Goal: Task Accomplishment & Management: Manage account settings

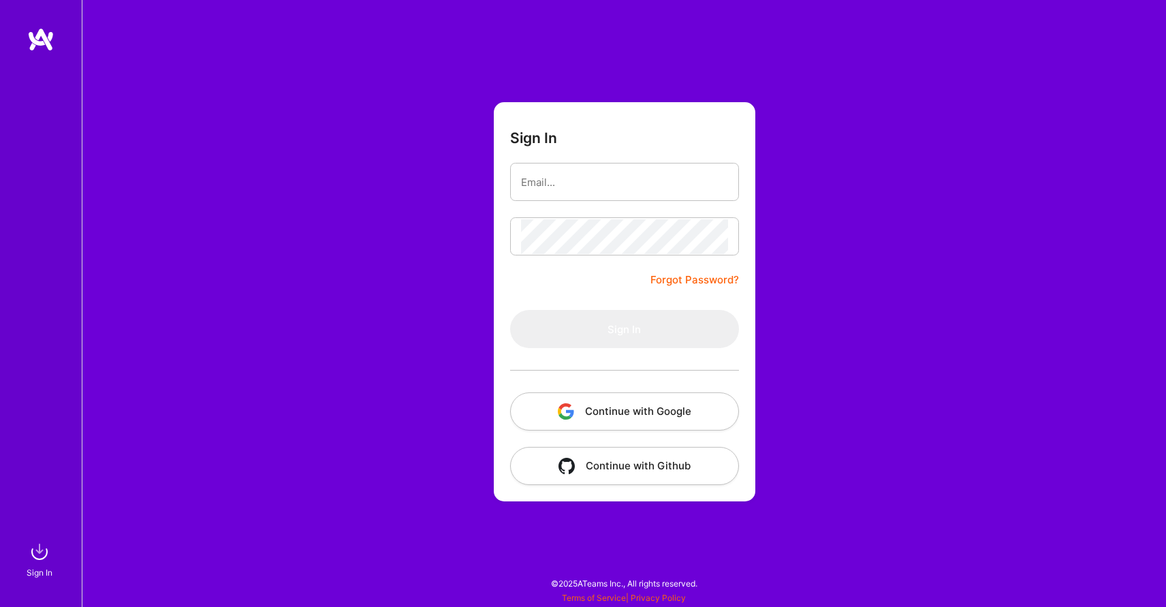
click at [642, 417] on button "Continue with Google" at bounding box center [624, 411] width 229 height 38
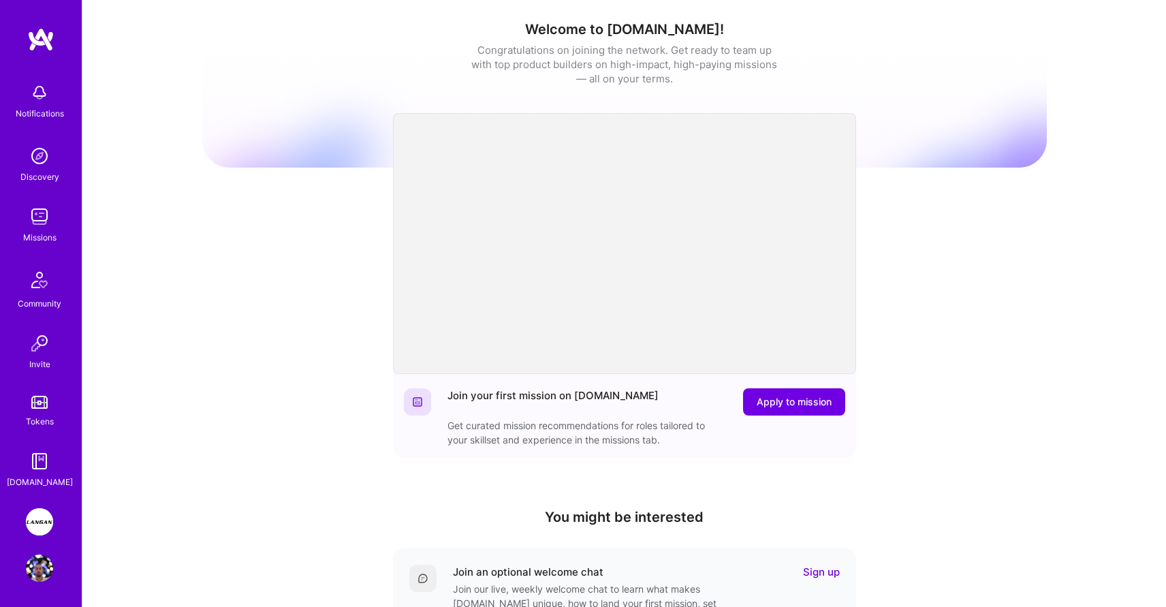
click at [39, 505] on div "Notifications Discovery Missions Community Invite Tokens [DOMAIN_NAME] [PERSON_…" at bounding box center [41, 303] width 82 height 607
click at [35, 514] on img at bounding box center [39, 521] width 27 height 27
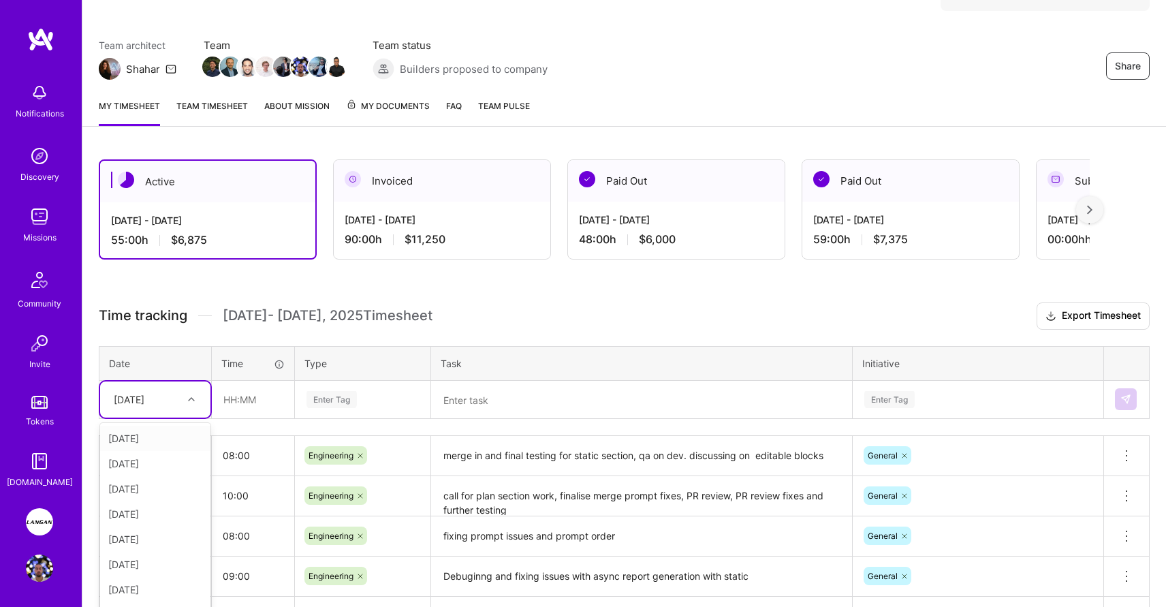
scroll to position [116, 0]
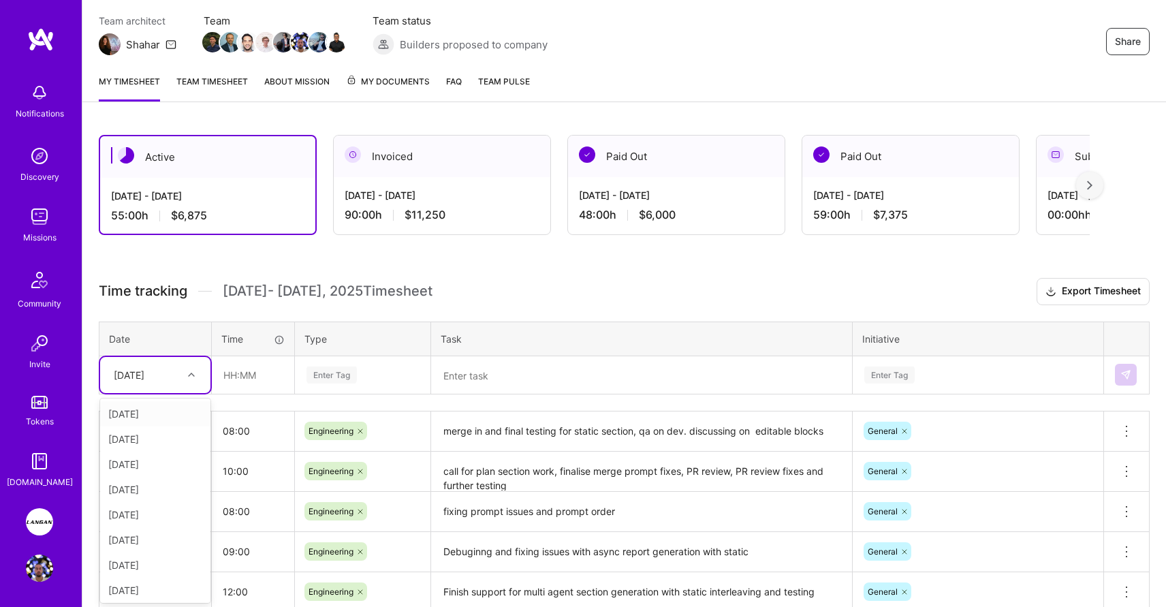
click at [161, 393] on div "option [DATE] focused, 1 of 14. 13 results available. Use Up and Down to choose…" at bounding box center [155, 375] width 110 height 36
click at [143, 585] on div "[DATE]" at bounding box center [155, 586] width 110 height 25
click at [171, 359] on div "[DATE]" at bounding box center [155, 374] width 110 height 36
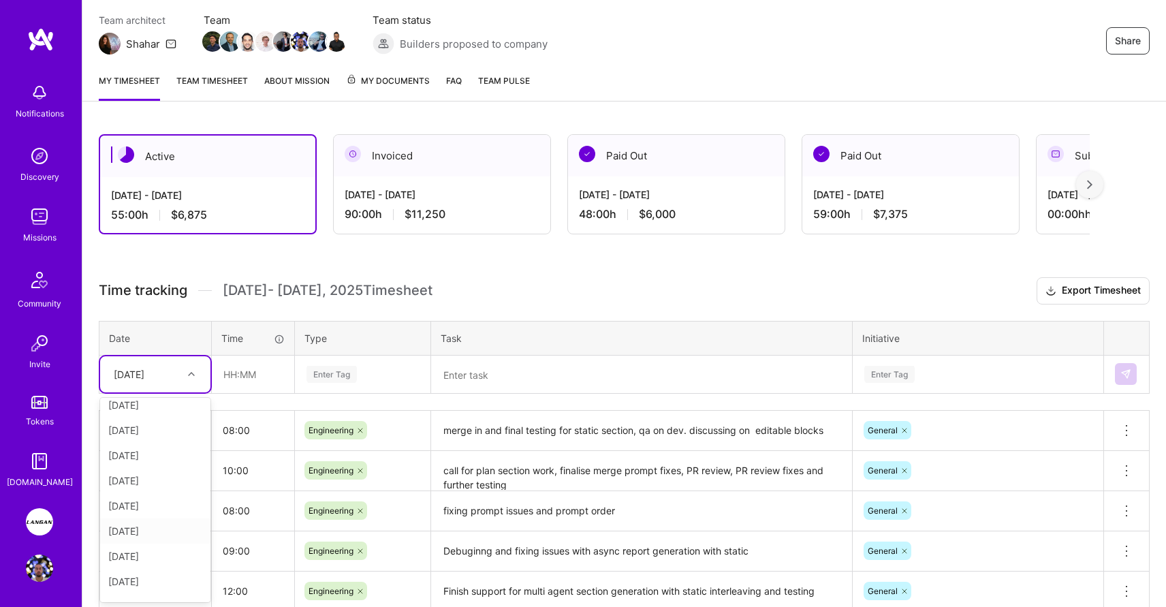
click at [150, 531] on div "[DATE]" at bounding box center [155, 530] width 110 height 25
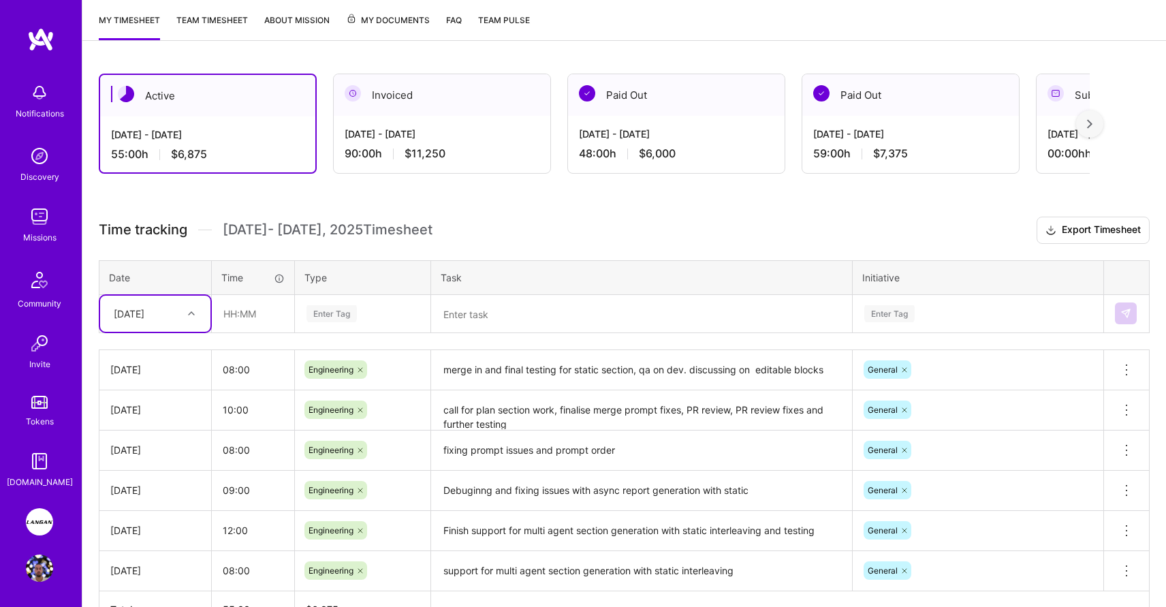
scroll to position [178, 0]
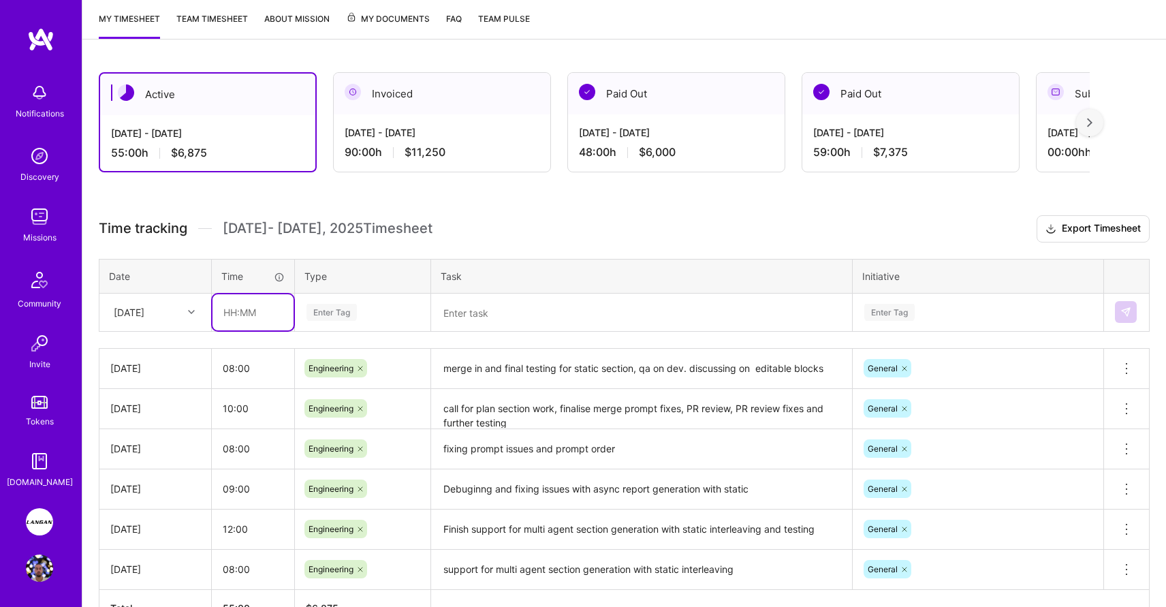
click at [234, 314] on input "text" at bounding box center [253, 312] width 81 height 36
type input "08:00"
click at [332, 311] on div "Enter Tag" at bounding box center [332, 312] width 50 height 21
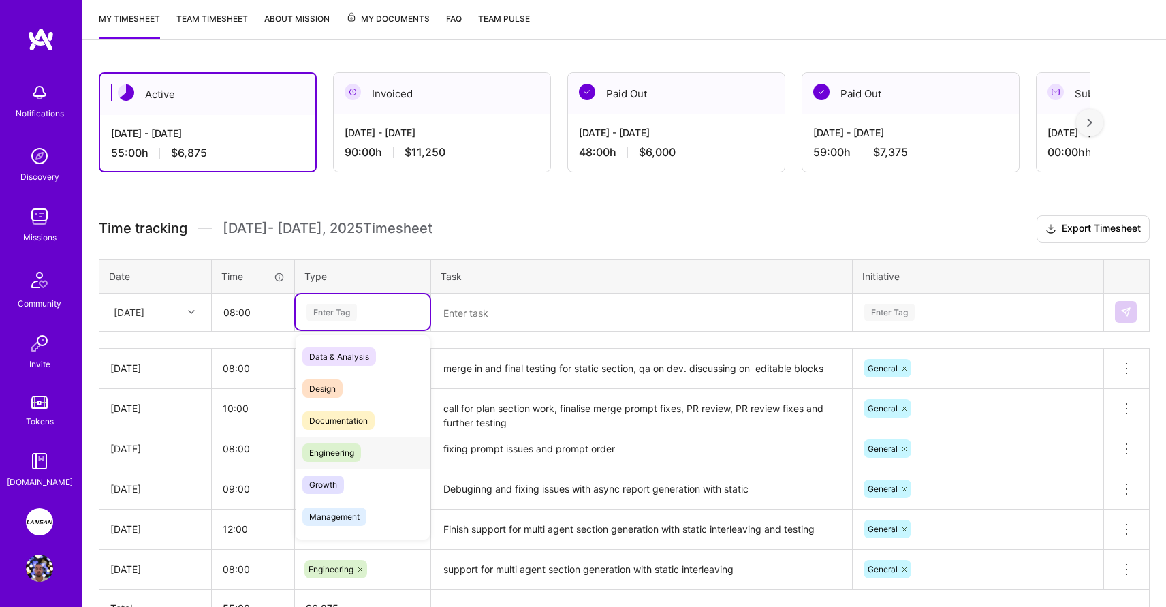
click at [332, 447] on span "Engineering" at bounding box center [331, 452] width 59 height 18
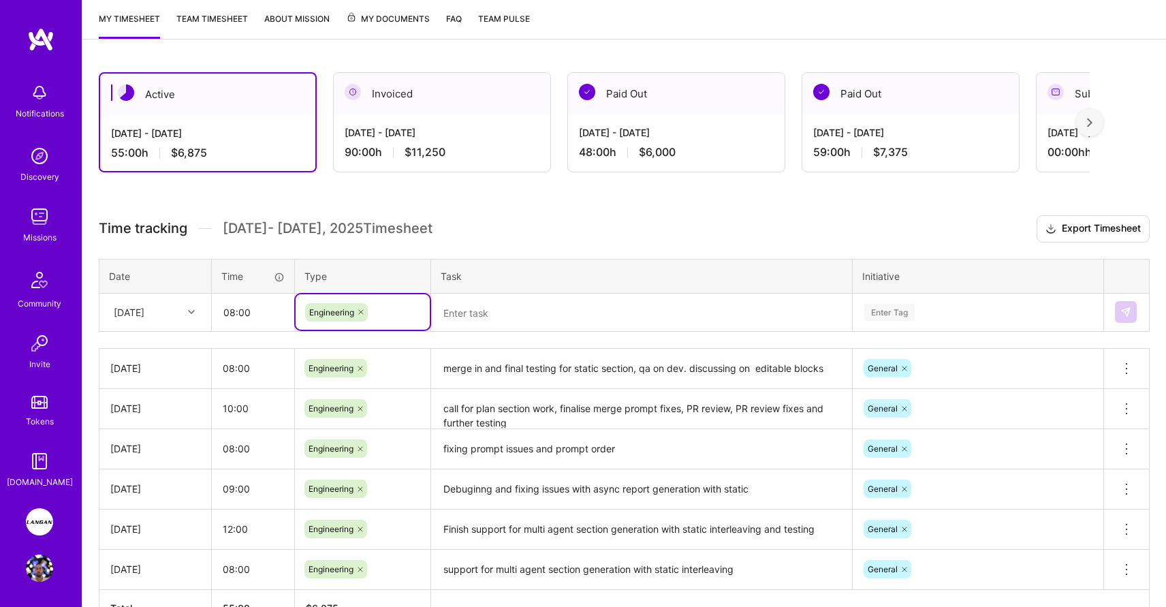
click at [545, 308] on textarea at bounding box center [642, 312] width 418 height 35
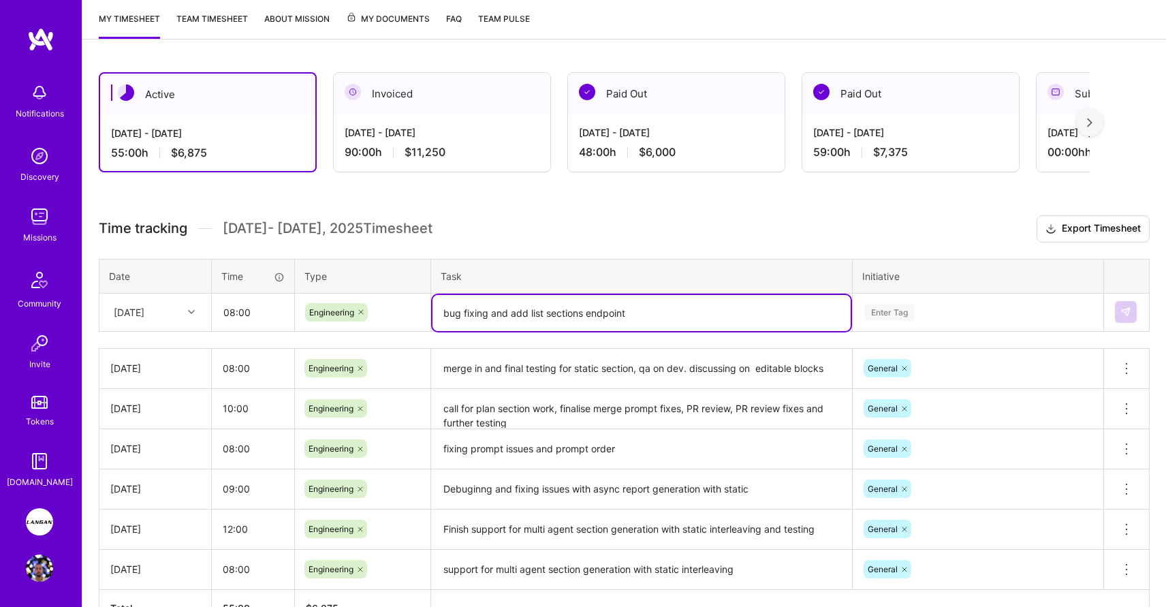
type textarea "bug fixing and add list sections endpoint"
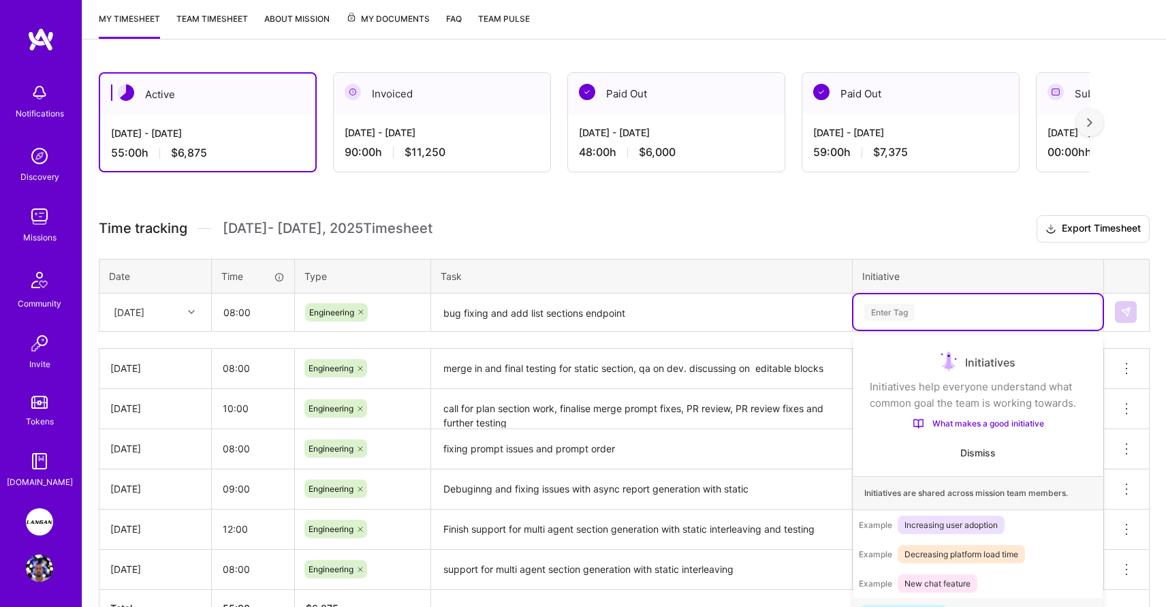
scroll to position [191, 0]
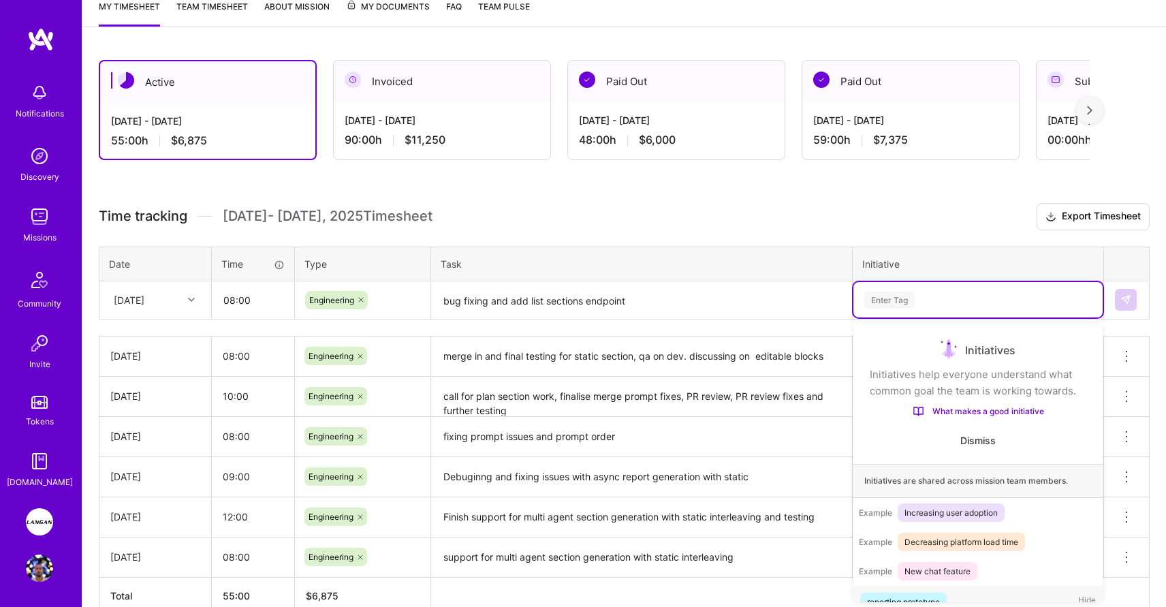
click at [880, 311] on div "Enter Tag" at bounding box center [978, 299] width 249 height 35
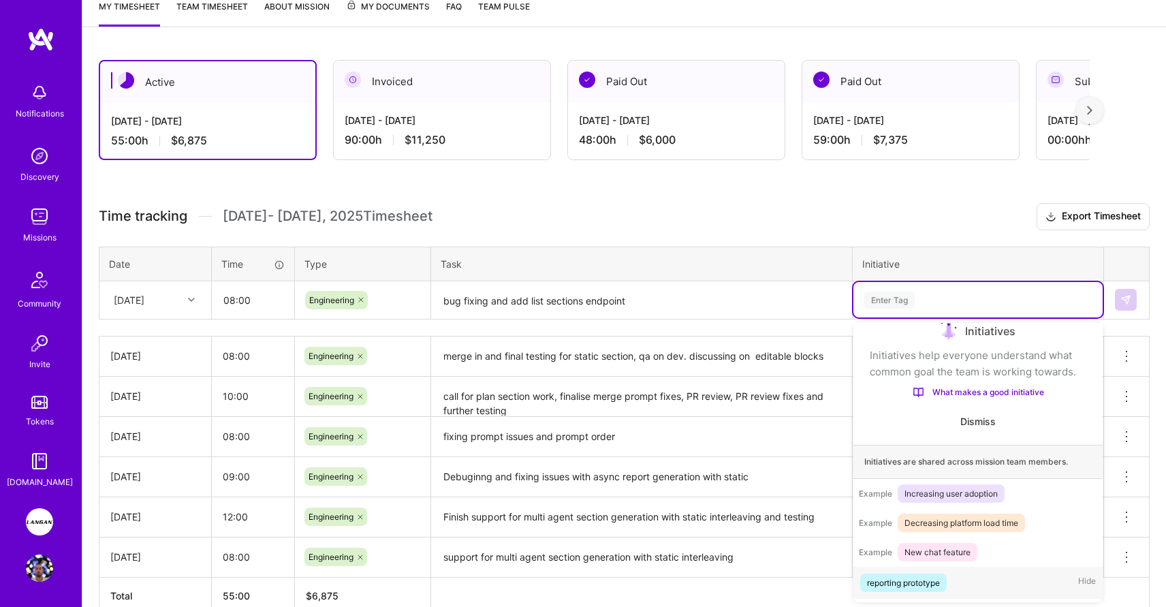
scroll to position [22, 0]
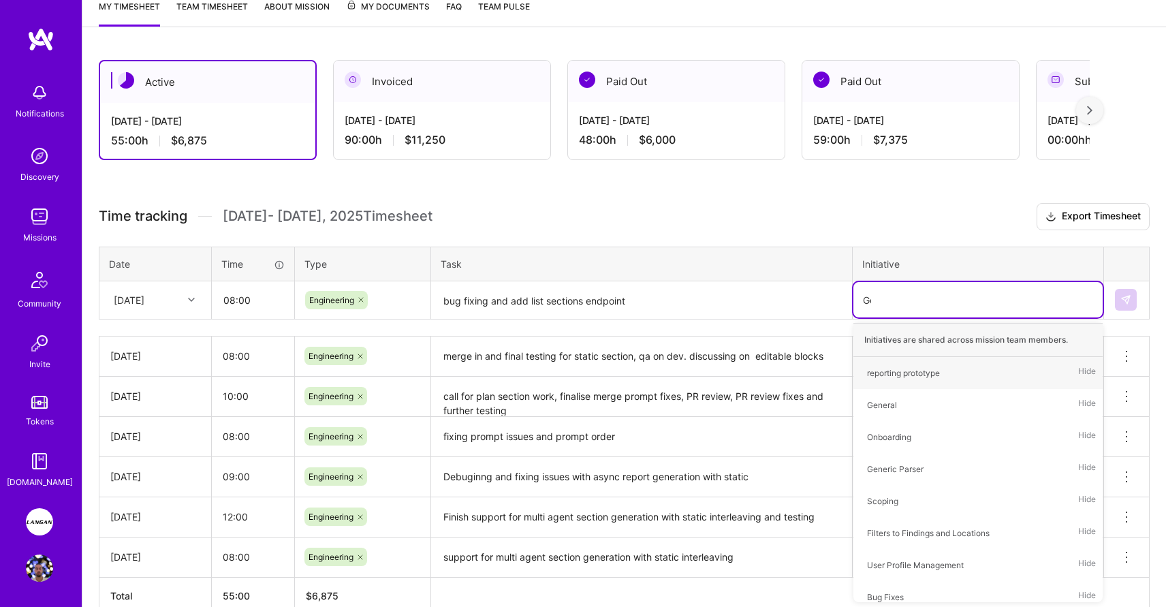
type input "Gen"
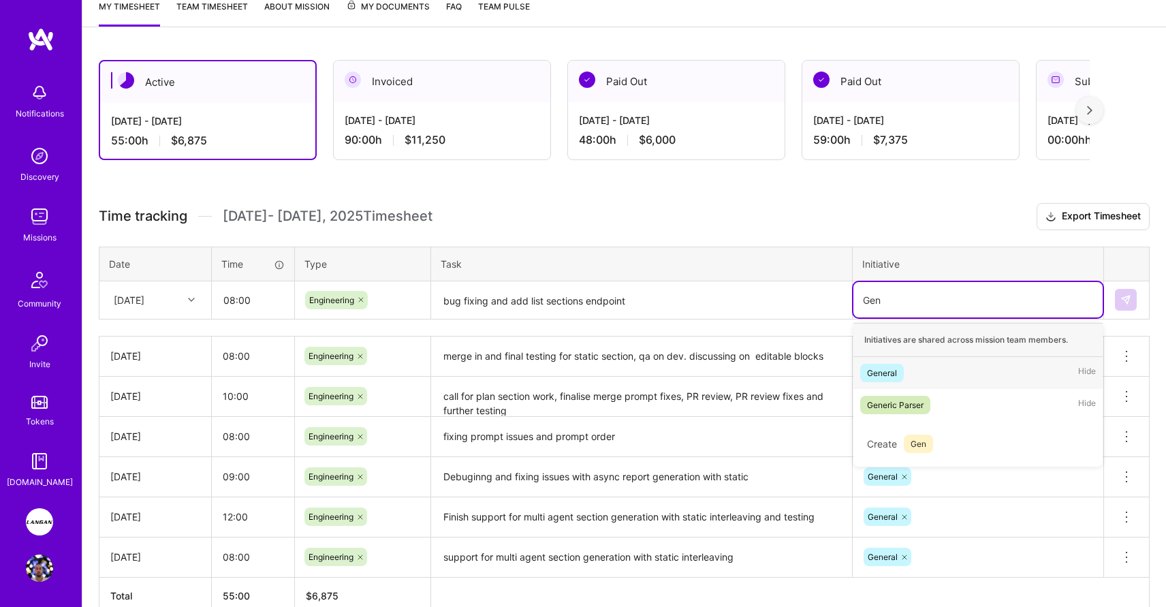
click at [907, 372] on div "General Hide" at bounding box center [978, 373] width 249 height 32
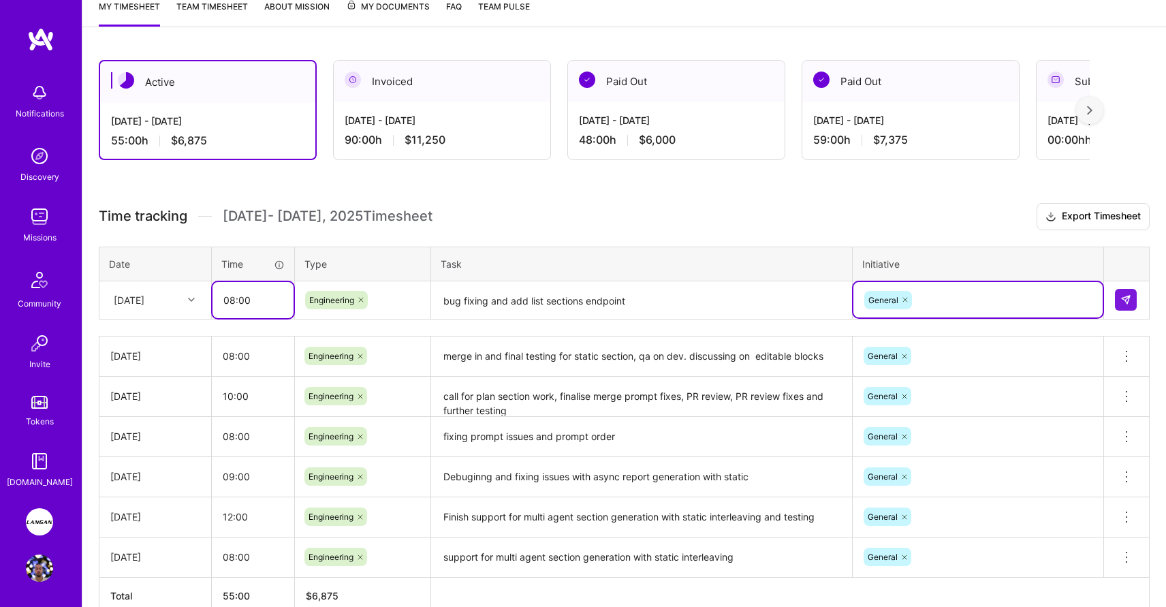
click at [229, 296] on input "08:00" at bounding box center [253, 300] width 81 height 36
click at [235, 296] on input "08:00" at bounding box center [253, 300] width 81 height 36
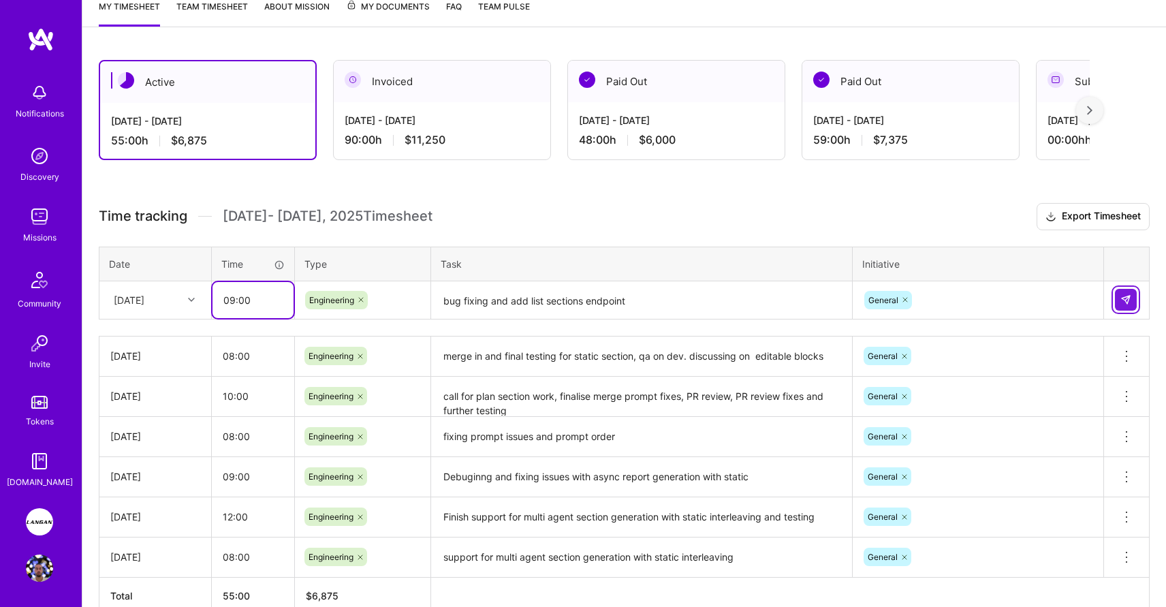
type input "09:00"
drag, startPoint x: 1118, startPoint y: 292, endPoint x: 1030, endPoint y: 252, distance: 96.3
click at [909, 227] on div "Time tracking [DATE] - [DATE] Timesheet Export Timesheet Date Time Type Task In…" at bounding box center [624, 408] width 1051 height 411
click at [1125, 294] on img at bounding box center [1126, 299] width 11 height 11
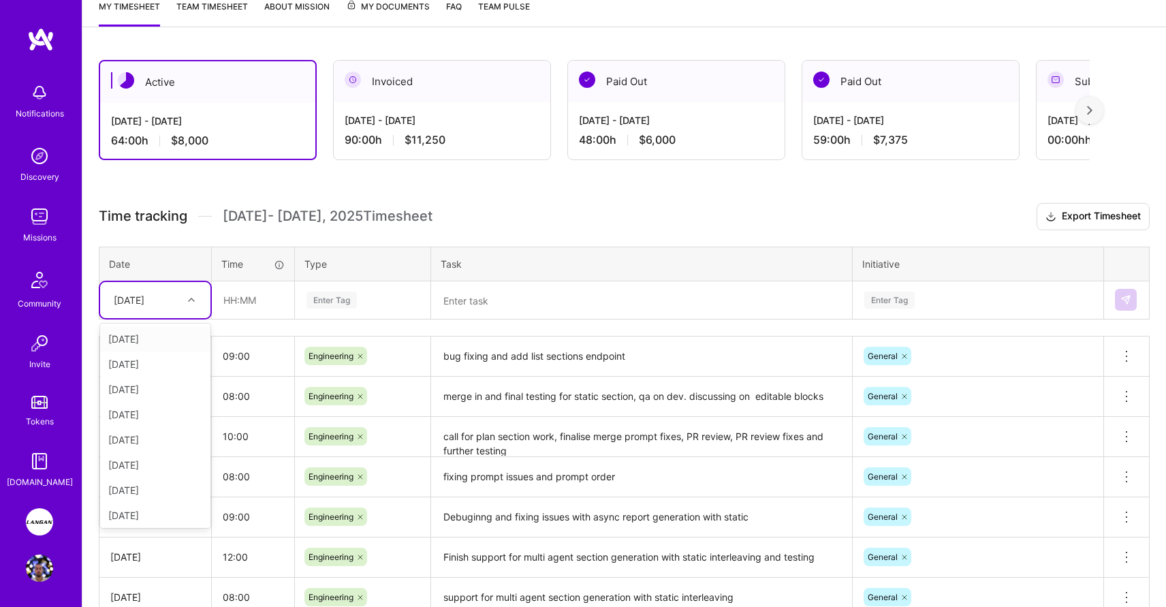
click at [197, 298] on div at bounding box center [193, 300] width 21 height 18
click at [161, 494] on div "[DATE]" at bounding box center [155, 495] width 110 height 25
click at [241, 304] on input "text" at bounding box center [253, 300] width 81 height 36
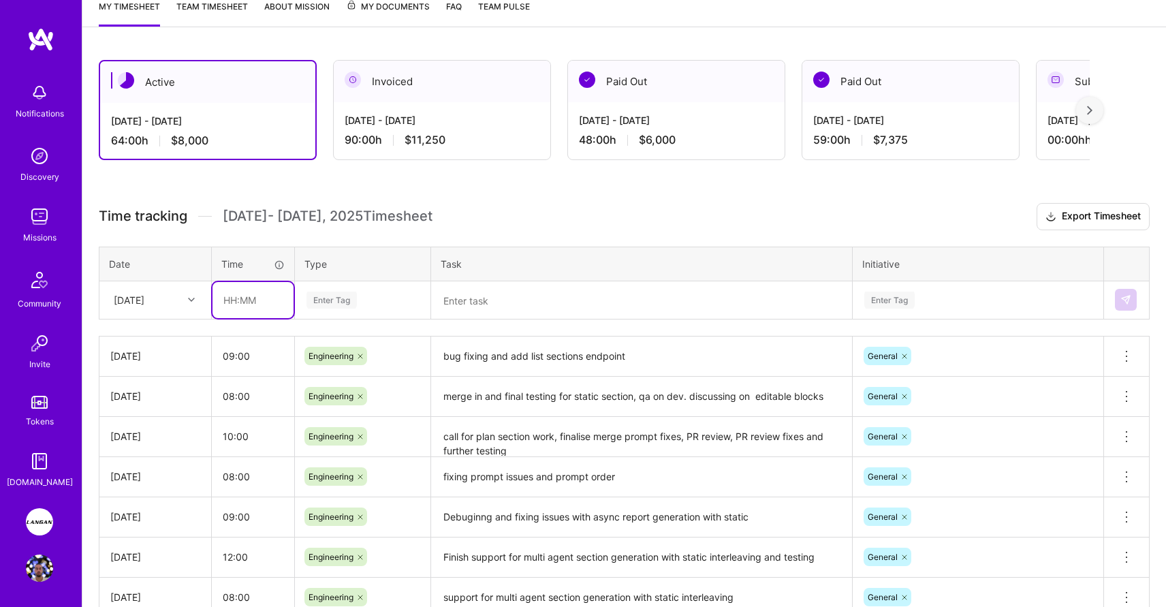
type input "08:00"
click at [326, 299] on div "Enter Tag" at bounding box center [332, 300] width 50 height 21
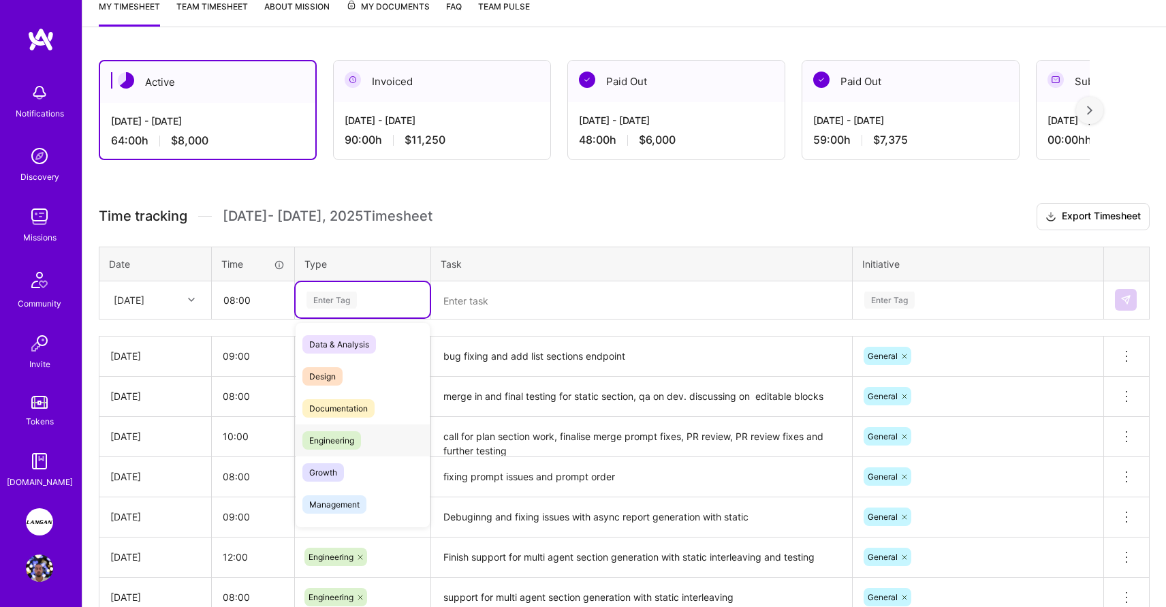
click at [365, 445] on div "Engineering" at bounding box center [363, 440] width 134 height 32
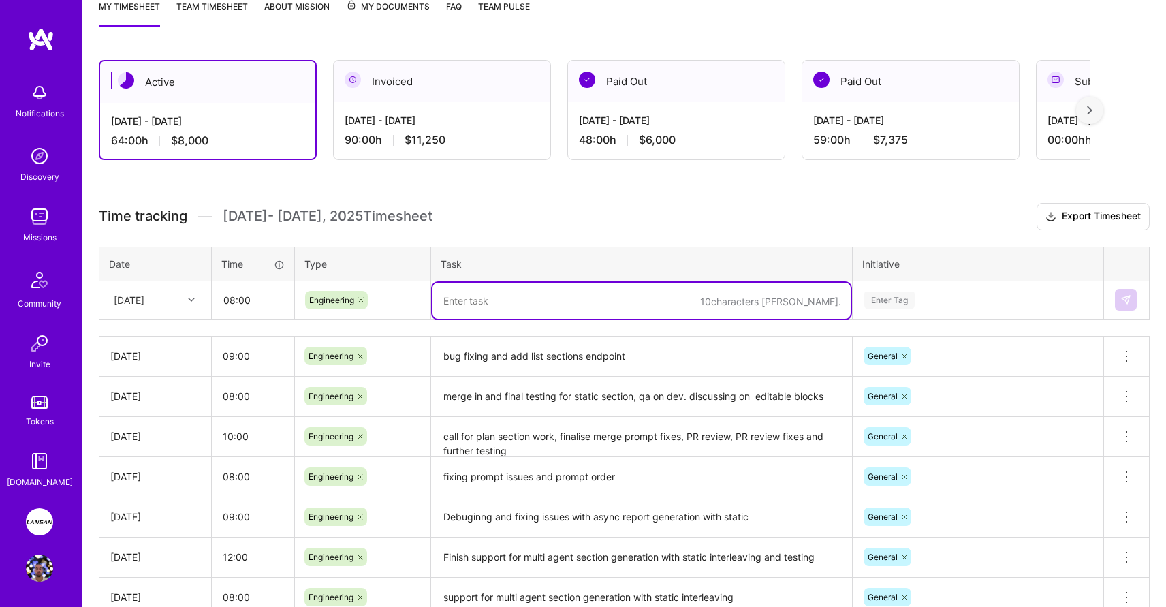
click at [482, 296] on textarea at bounding box center [642, 301] width 418 height 36
type textarea "Fix regenerate logic, and start on completed report endpoint"
drag, startPoint x: 889, startPoint y: 313, endPoint x: 890, endPoint y: 303, distance: 10.2
click at [888, 312] on div "Enter Tag" at bounding box center [978, 299] width 249 height 35
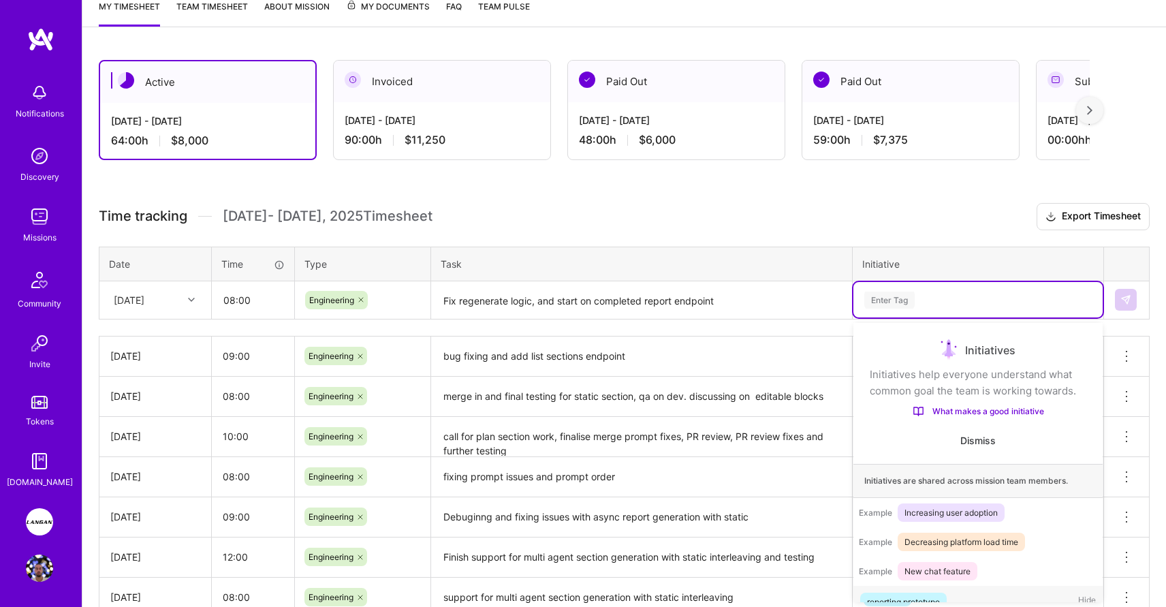
scroll to position [26, 0]
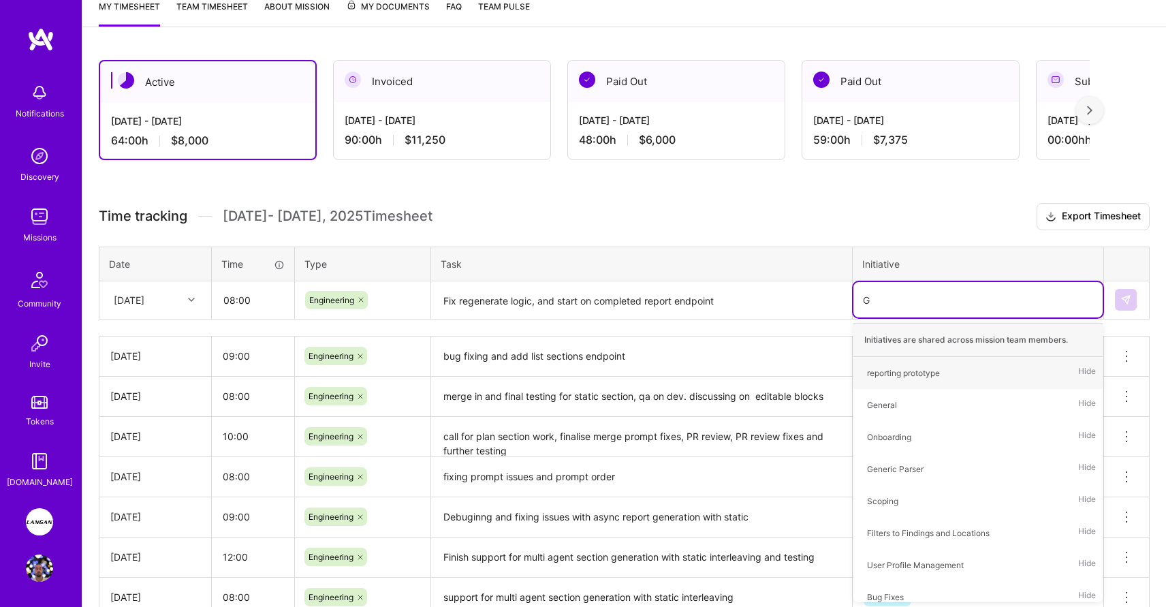
type input "Ge"
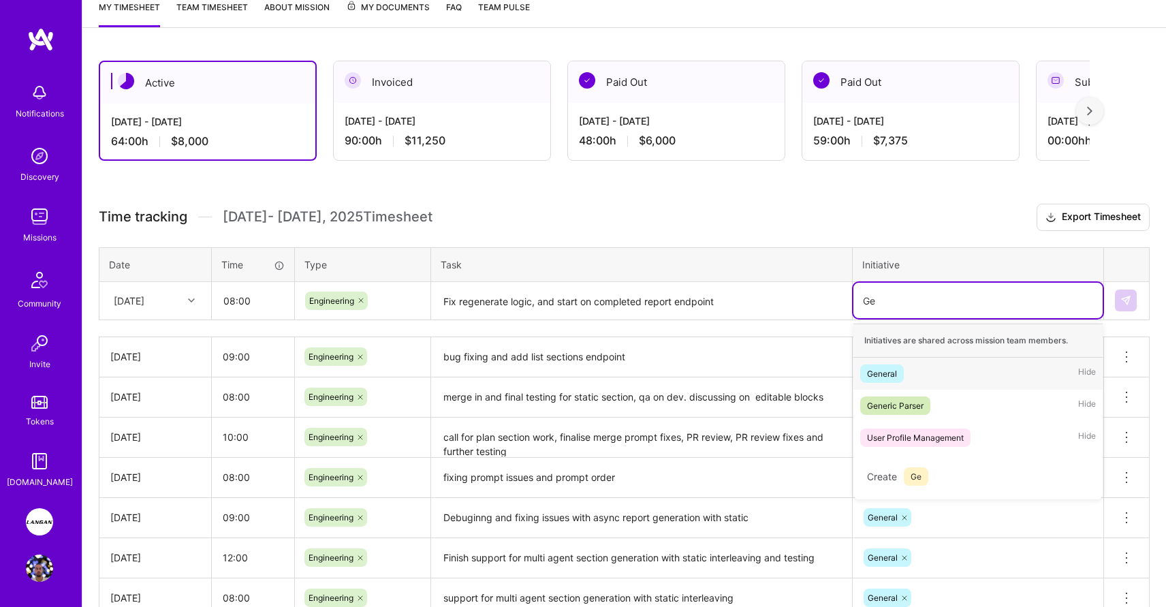
scroll to position [193, 0]
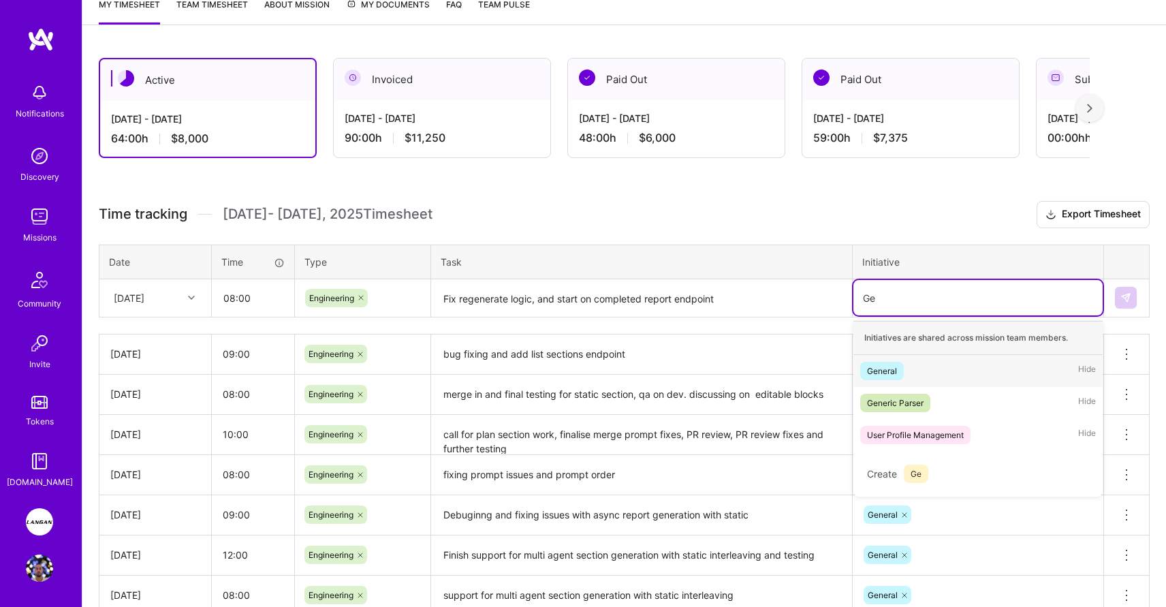
click at [892, 373] on div "General" at bounding box center [882, 371] width 30 height 14
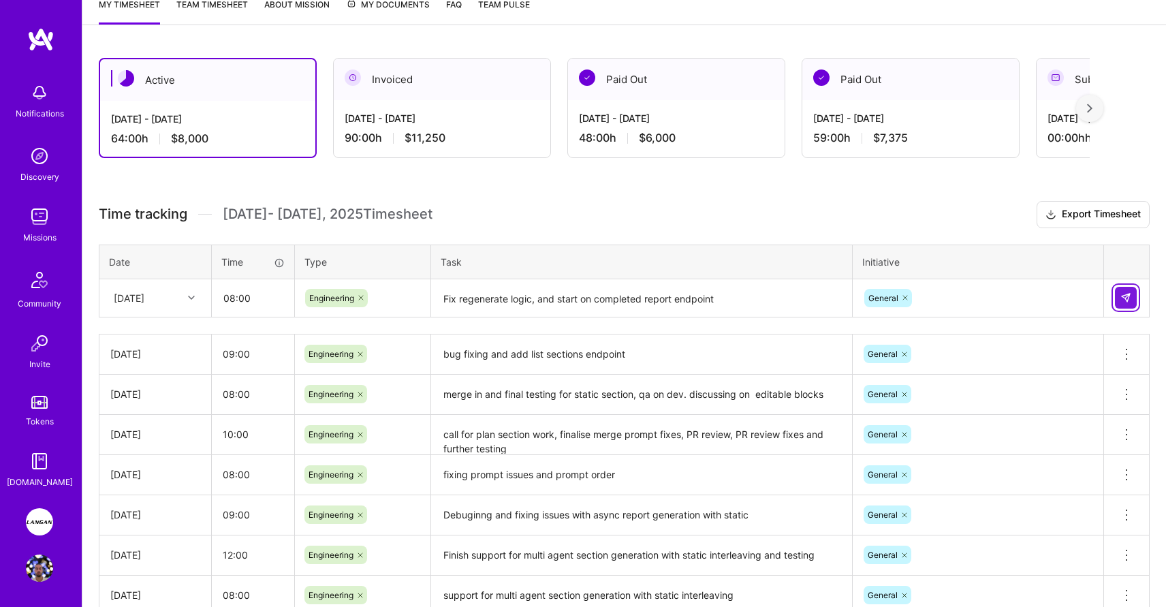
click at [1122, 299] on img at bounding box center [1126, 297] width 11 height 11
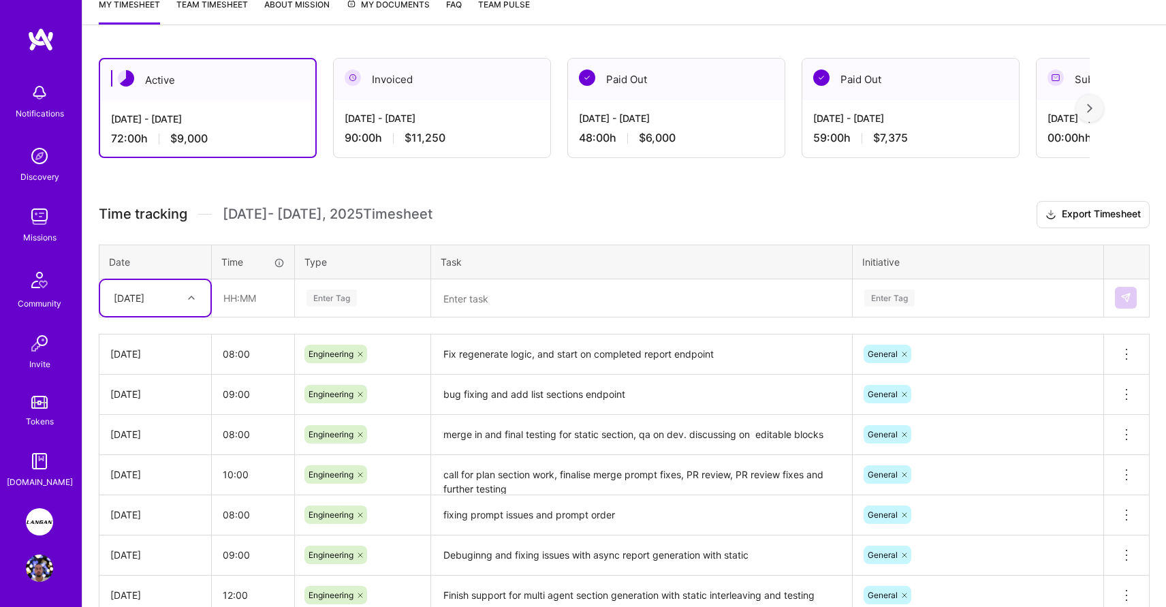
click at [188, 300] on icon at bounding box center [191, 297] width 7 height 7
click at [157, 503] on div "[DATE]" at bounding box center [155, 510] width 110 height 25
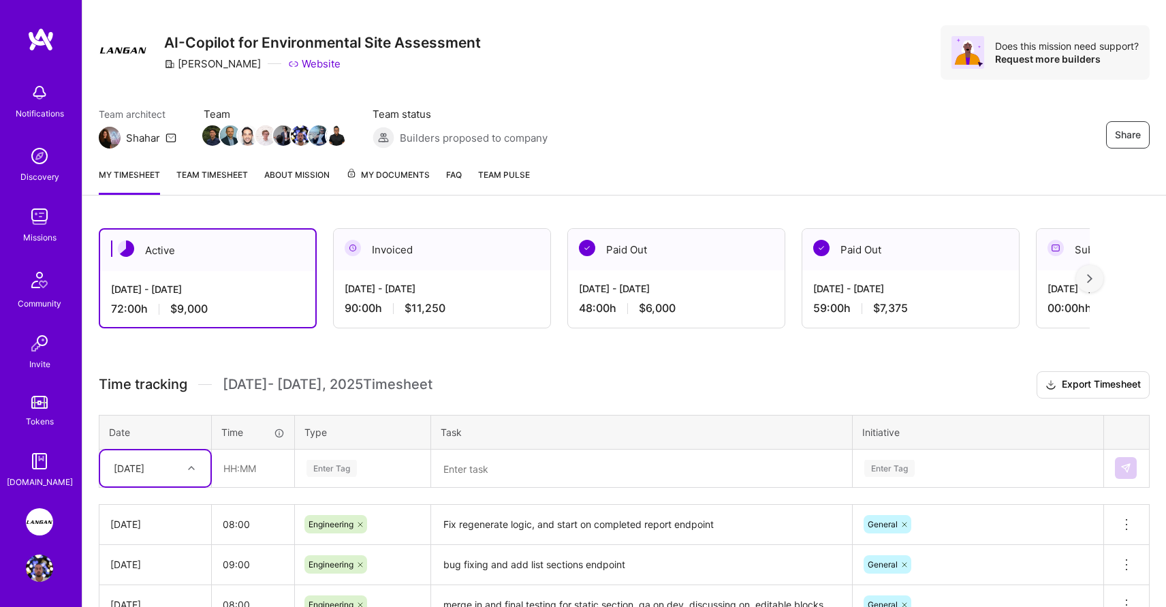
scroll to position [22, 0]
click at [203, 176] on link "Team timesheet" at bounding box center [212, 181] width 72 height 27
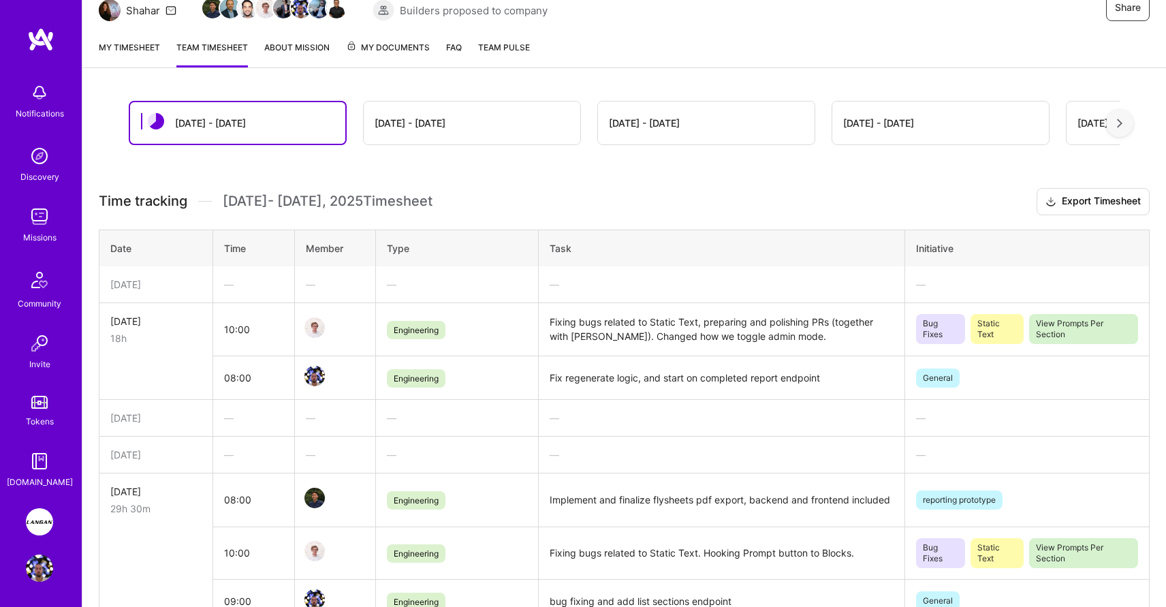
scroll to position [97, 0]
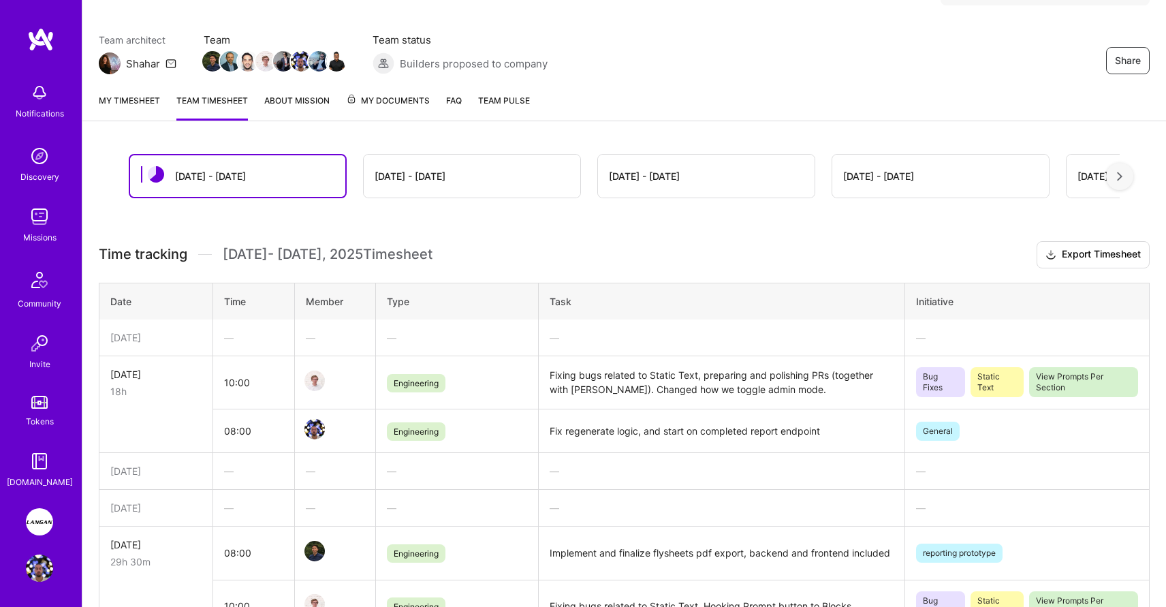
click at [247, 423] on td "08:00" at bounding box center [254, 431] width 82 height 44
click at [142, 102] on link "My timesheet" at bounding box center [129, 106] width 61 height 27
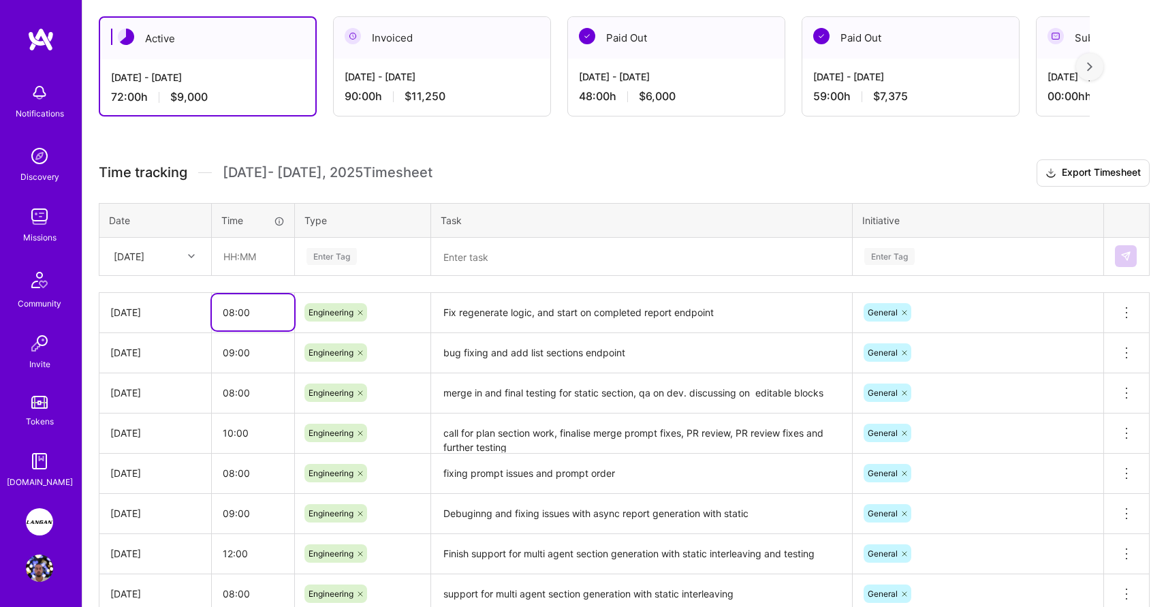
scroll to position [233, 0]
click at [243, 313] on input "08:00" at bounding box center [253, 314] width 82 height 36
click at [231, 315] on input "08:00" at bounding box center [253, 314] width 82 height 36
click at [232, 316] on input "08:00" at bounding box center [253, 314] width 82 height 36
type input ":"
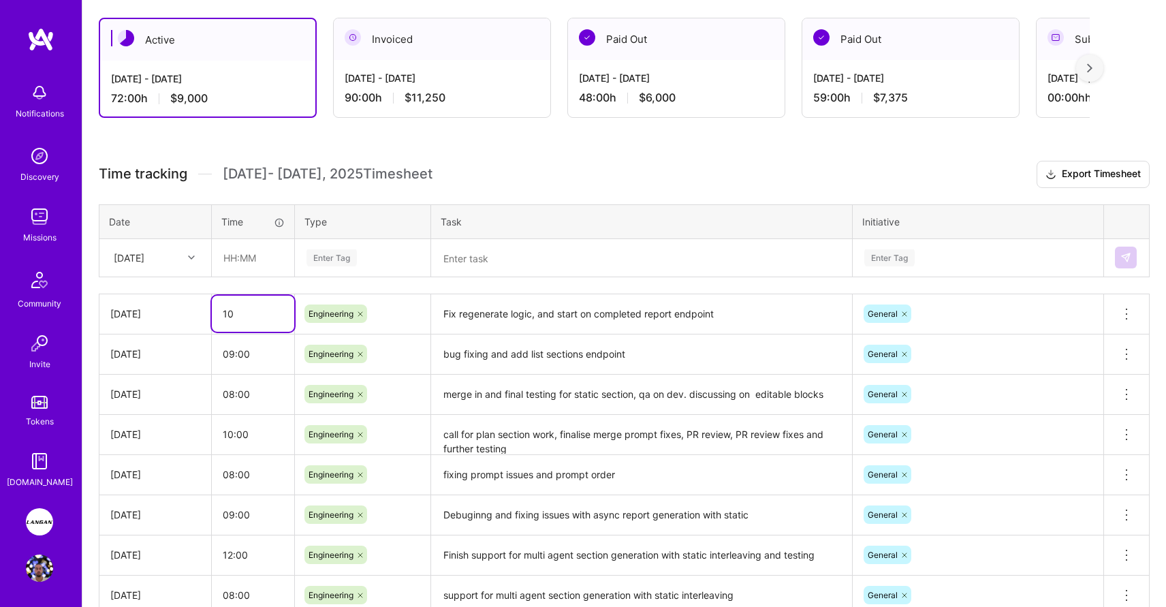
type input "10:00"
click at [655, 287] on div "Time tracking [DATE] - [DATE] Timesheet Export Timesheet Date Time Type Task In…" at bounding box center [624, 407] width 1051 height 492
click at [226, 257] on input "text" at bounding box center [253, 258] width 81 height 36
type input "08:00"
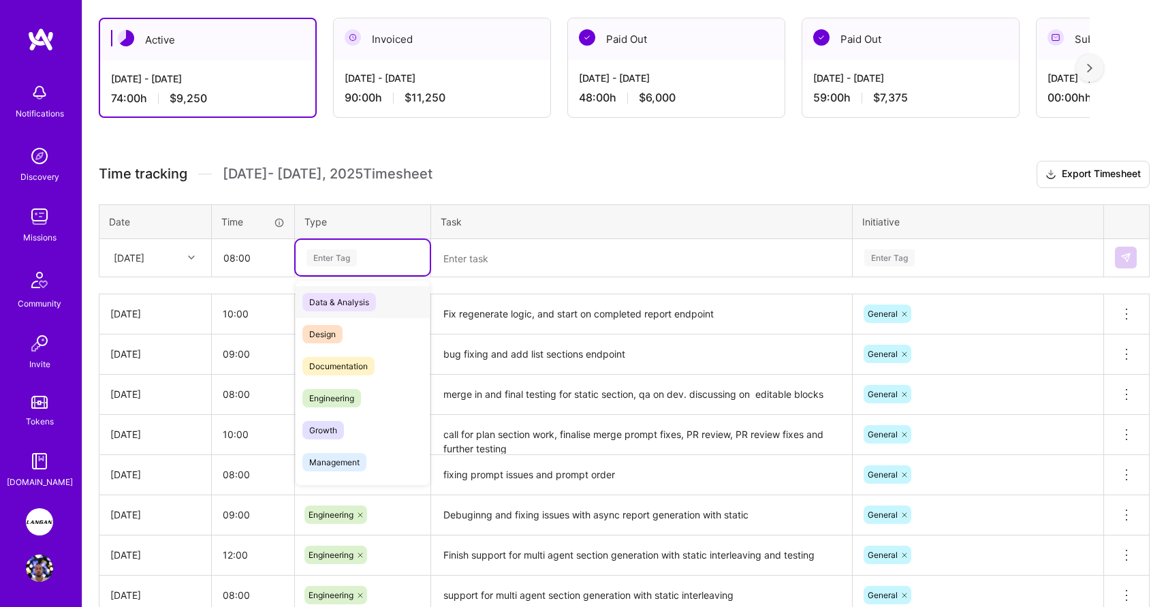
click at [332, 259] on div "Enter Tag" at bounding box center [332, 257] width 50 height 21
click at [341, 401] on span "Engineering" at bounding box center [331, 398] width 59 height 18
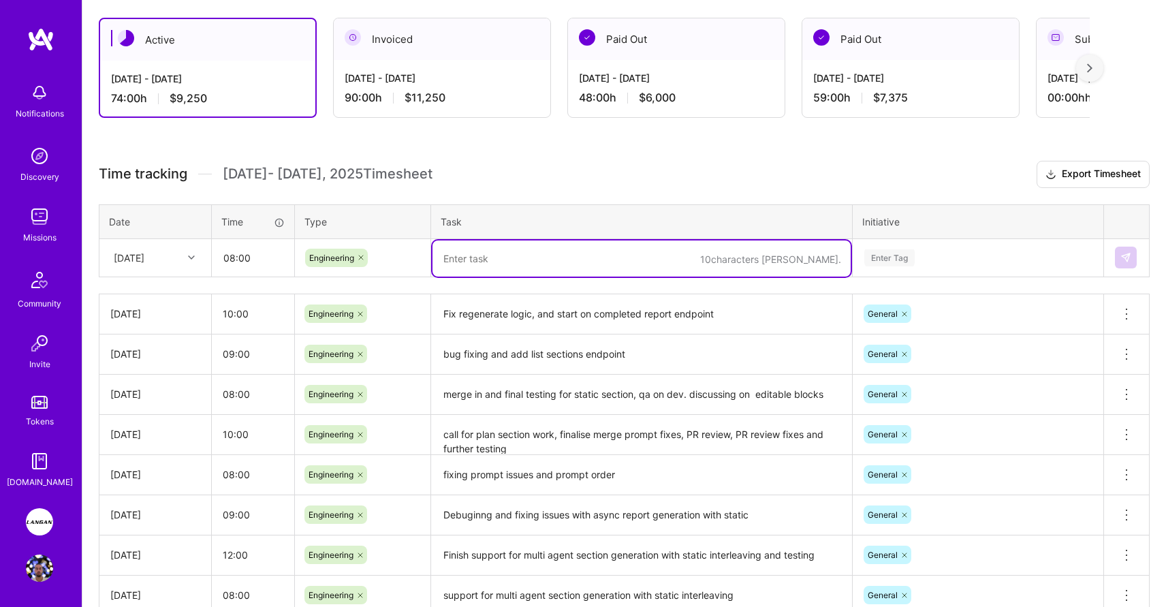
click at [461, 258] on textarea at bounding box center [642, 258] width 418 height 36
type textarea "m"
type textarea "shipped hide/show endpoint for static, 0-6-0 section bug fixing"
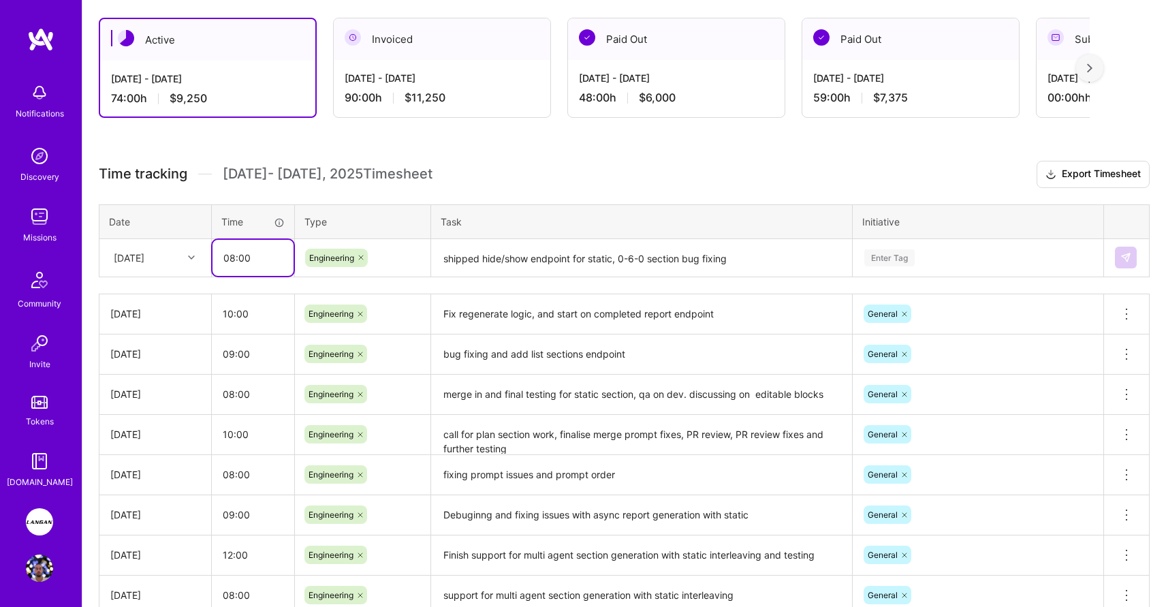
click at [235, 259] on input "08:00" at bounding box center [253, 258] width 81 height 36
type input "09:00"
click at [900, 253] on div "Enter Tag" at bounding box center [889, 257] width 50 height 21
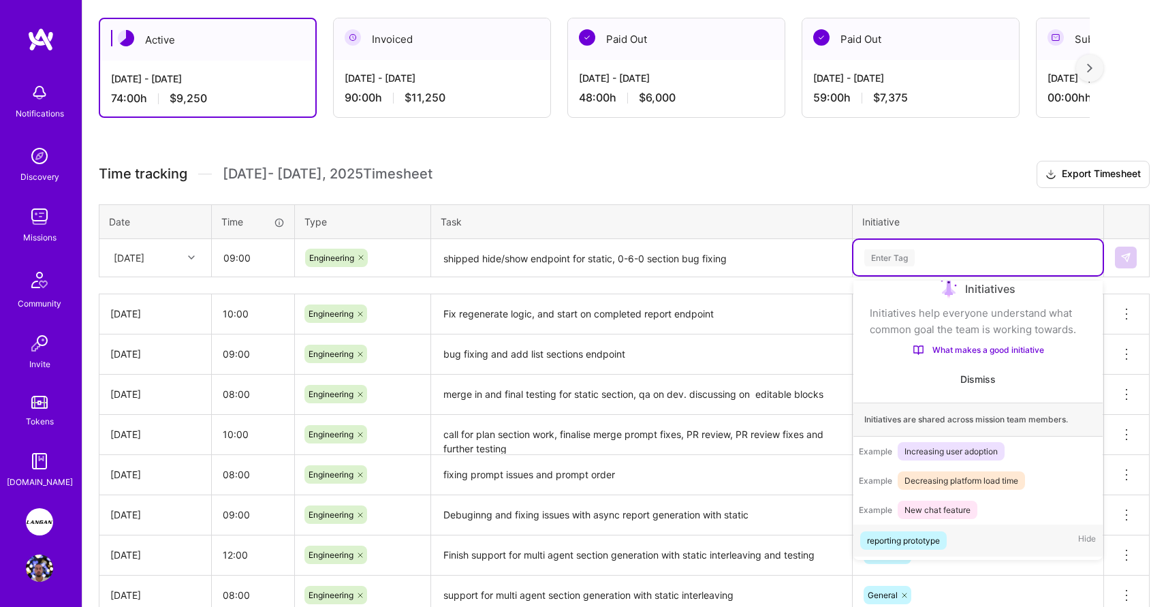
scroll to position [22, 0]
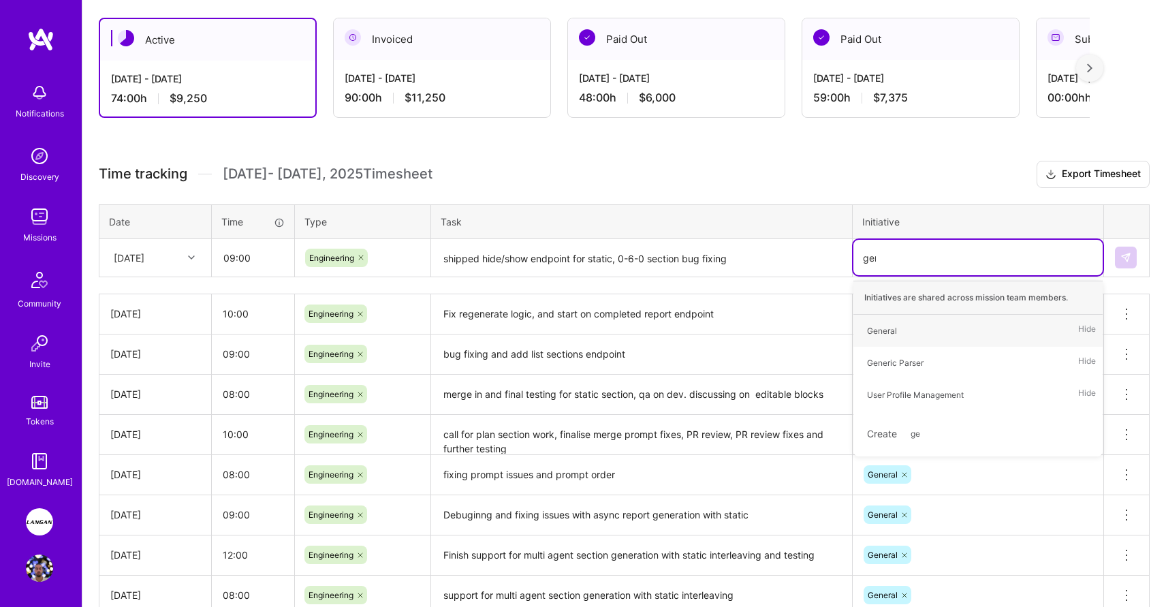
type input "gene"
click at [890, 335] on div "General" at bounding box center [882, 331] width 30 height 14
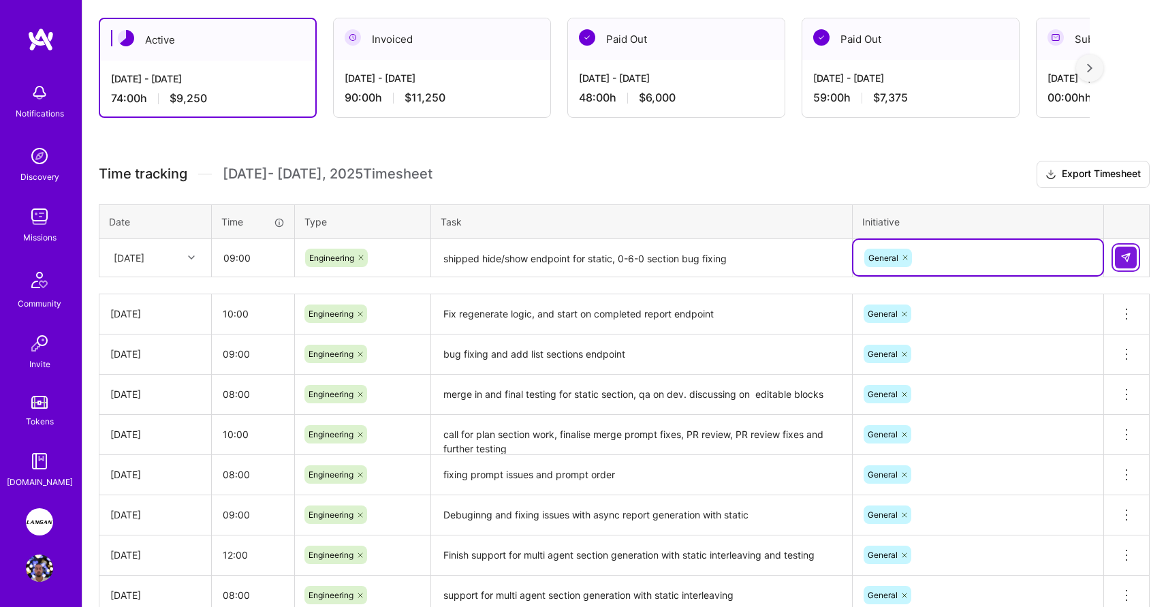
click at [1125, 260] on img at bounding box center [1126, 257] width 11 height 11
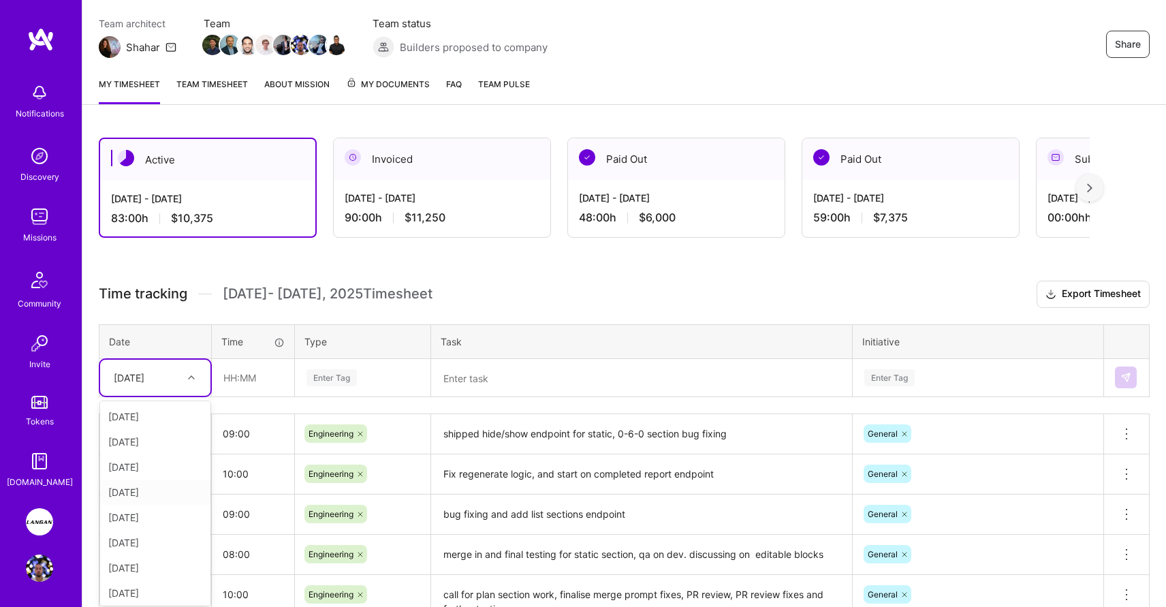
scroll to position [116, 0]
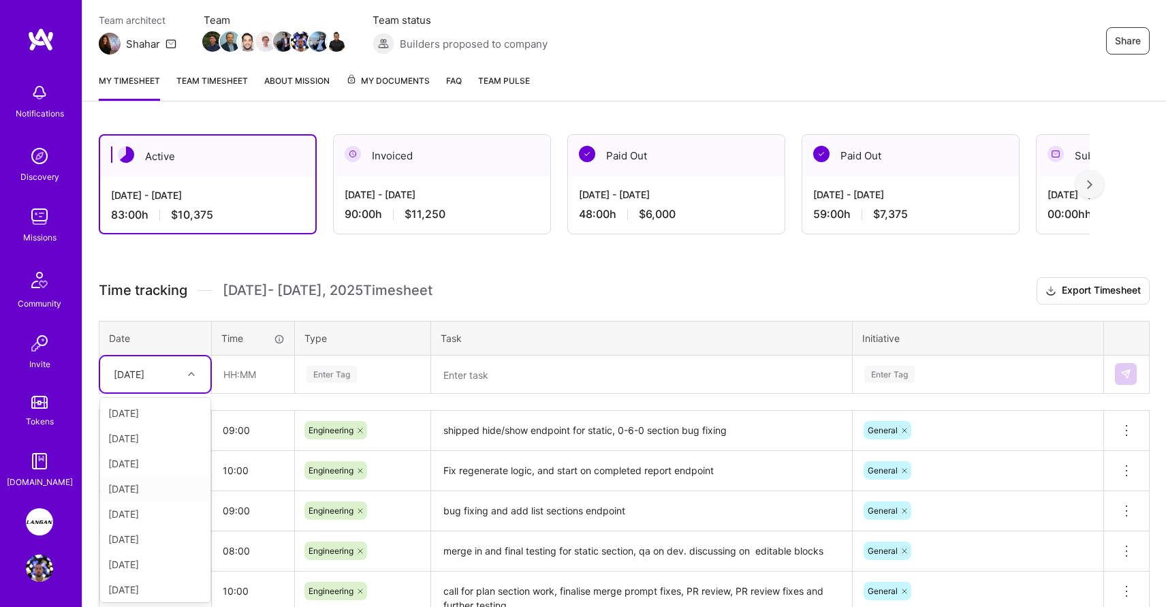
click at [195, 392] on div "option [DATE] focused, 4 of 14. 13 results available. Use Up and Down to choose…" at bounding box center [155, 374] width 110 height 36
click at [534, 272] on div "Active [DATE] - [DATE] 83:00 h $10,375 Invoiced [DATE] - [DATE] 90:00 h $11,250…" at bounding box center [624, 497] width 1084 height 758
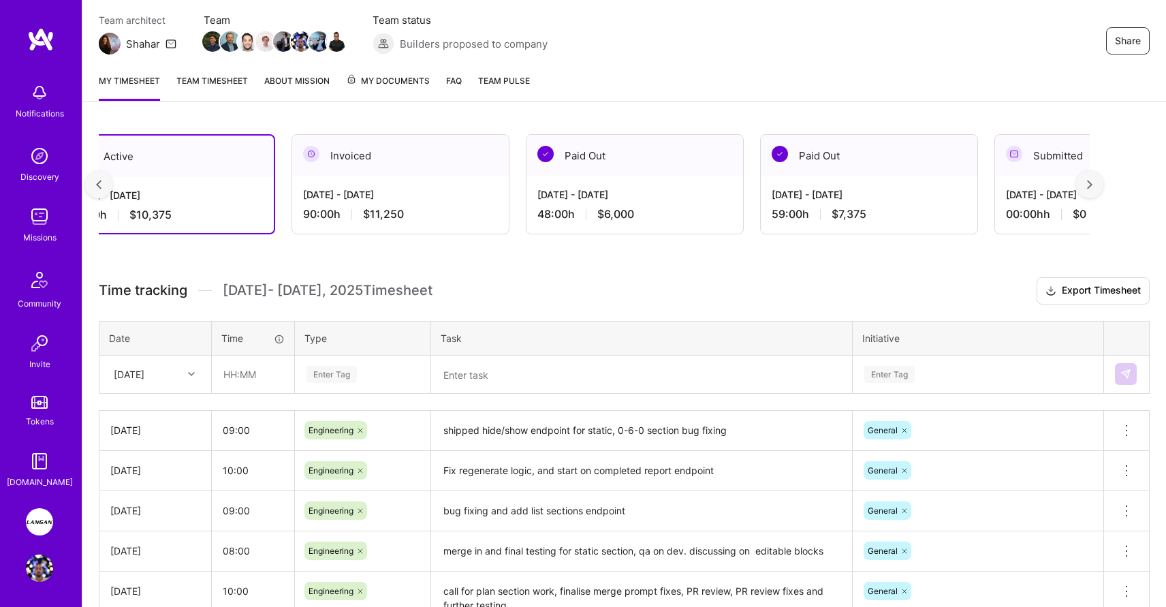
scroll to position [0, 0]
